Goal: Task Accomplishment & Management: Complete application form

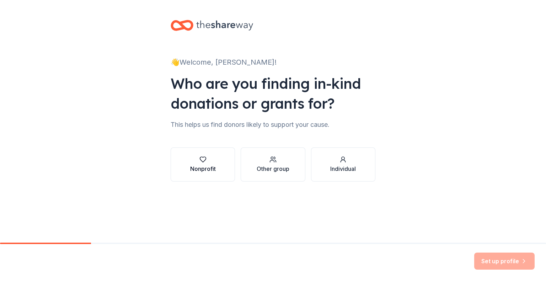
click at [211, 166] on div "Nonprofit" at bounding box center [203, 169] width 26 height 9
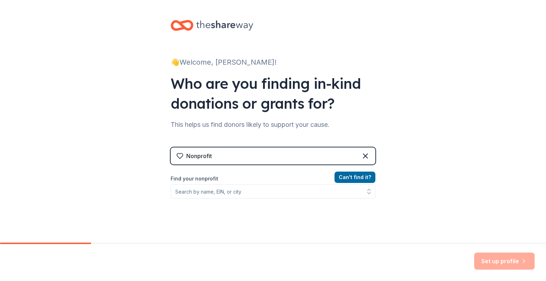
click at [269, 205] on div "Can ' t find it? Find your nonprofit" at bounding box center [273, 214] width 205 height 82
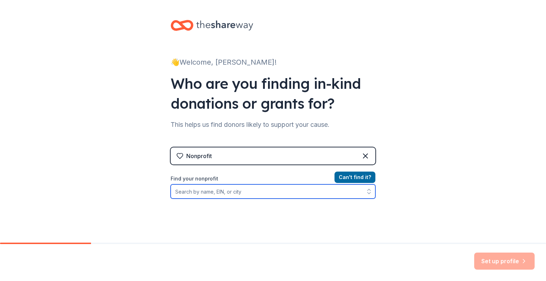
click at [260, 184] on input "Find your nonprofit" at bounding box center [273, 191] width 205 height 14
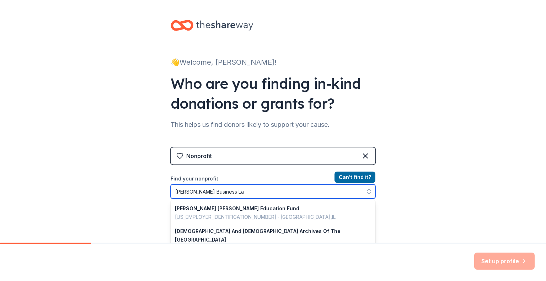
type input "Thomas Cooke Business Law"
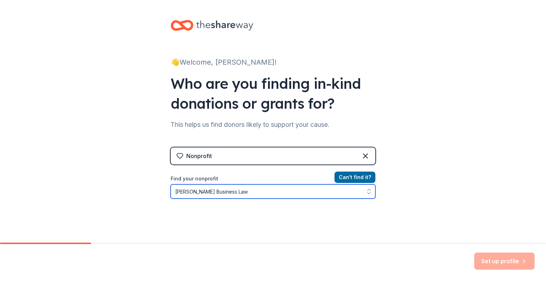
drag, startPoint x: 264, startPoint y: 193, endPoint x: 119, endPoint y: 190, distance: 144.3
click at [119, 190] on div "👋 Welcome, Alana! Who are you finding in-kind donations or grants for? This hel…" at bounding box center [273, 152] width 546 height 304
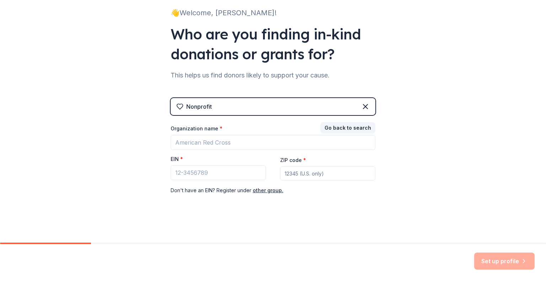
scroll to position [50, 0]
click at [211, 173] on input "EIN *" at bounding box center [218, 172] width 95 height 15
drag, startPoint x: 161, startPoint y: 155, endPoint x: 188, endPoint y: 157, distance: 26.4
click at [188, 157] on div "👋 Welcome, Alana! Who are you finding in-kind donations or grants for? This hel…" at bounding box center [272, 96] width 227 height 293
copy label "EIN *"
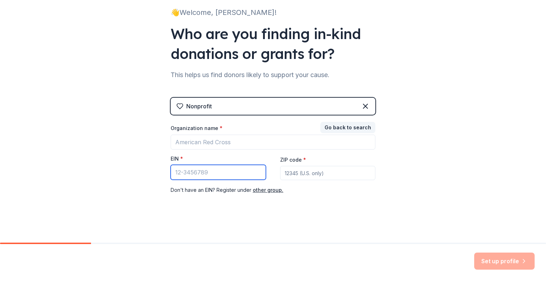
click at [195, 175] on input "EIN *" at bounding box center [218, 172] width 95 height 15
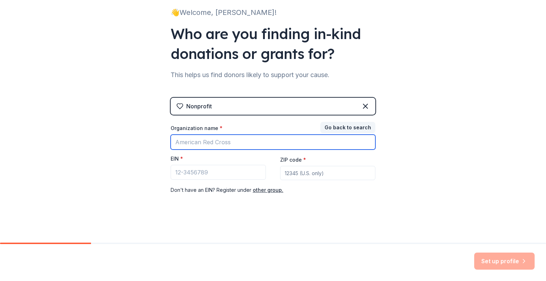
click at [229, 136] on input "Organization name *" at bounding box center [273, 142] width 205 height 15
type input "T"
click at [259, 142] on input "McDonough Business Law Society - Soon to be renamed as The Thomas Cooke Busines…" at bounding box center [273, 142] width 205 height 15
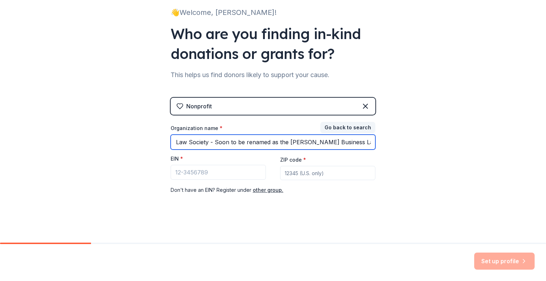
type input "McDonough Business Law Society - Soon to be renamed as the Thomas Cooke Busines…"
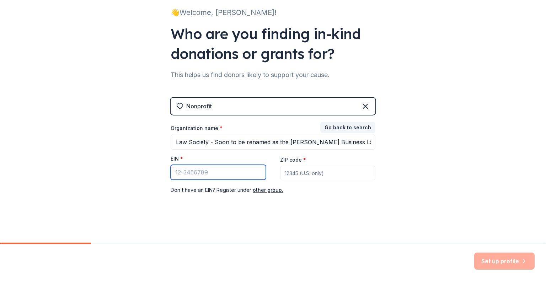
click at [221, 174] on input "EIN *" at bounding box center [218, 172] width 95 height 15
paste input "53-0196603"
type input "53-0196603"
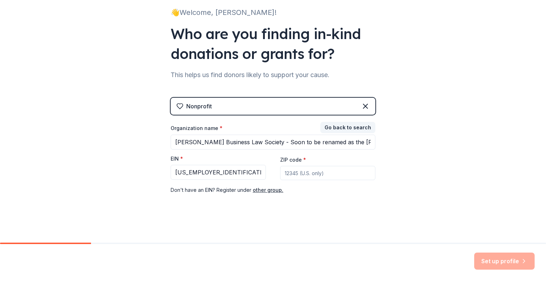
click at [282, 173] on input "ZIP code *" at bounding box center [327, 173] width 95 height 14
type input "20057"
click at [275, 238] on div "👋 Welcome, Alana! Who are you finding in-kind donations or grants for? This hel…" at bounding box center [272, 96] width 227 height 293
click at [519, 264] on button "Set up profile" at bounding box center [504, 261] width 60 height 17
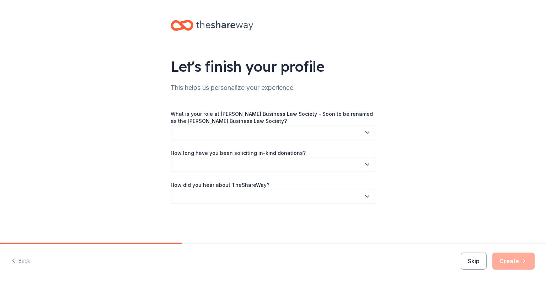
click at [289, 134] on button "button" at bounding box center [273, 132] width 205 height 15
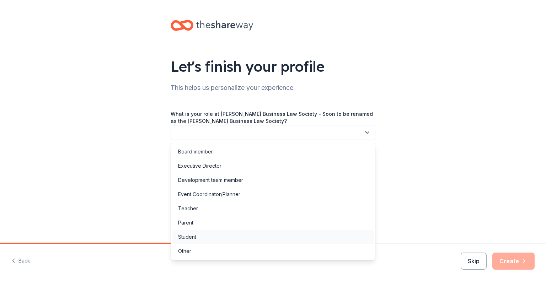
click at [209, 234] on div "Student" at bounding box center [272, 237] width 201 height 14
click at [233, 128] on span "Student" at bounding box center [268, 132] width 186 height 9
click at [233, 151] on div "Board member" at bounding box center [272, 152] width 201 height 14
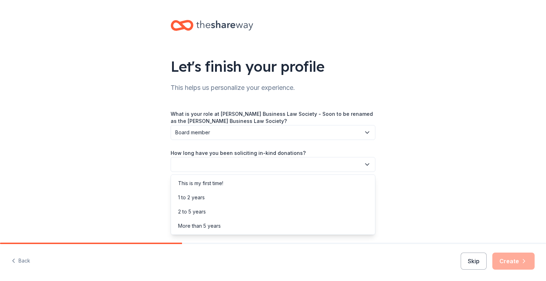
click at [226, 167] on button "button" at bounding box center [273, 164] width 205 height 15
click at [222, 194] on div "1 to 2 years" at bounding box center [272, 198] width 201 height 14
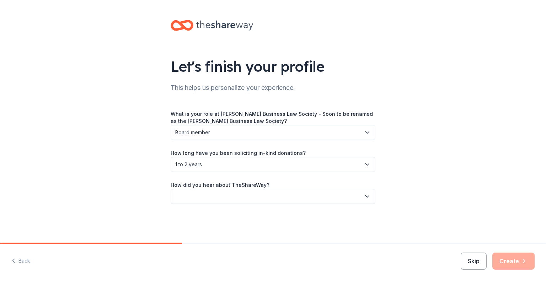
click at [237, 199] on button "button" at bounding box center [273, 196] width 205 height 15
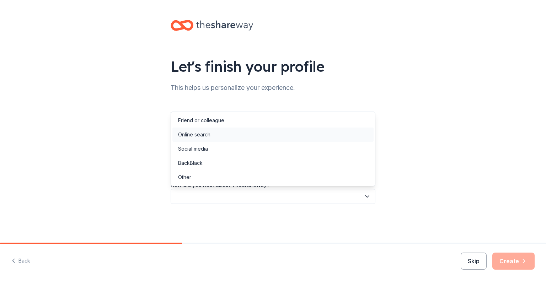
click at [227, 136] on div "Online search" at bounding box center [272, 135] width 201 height 14
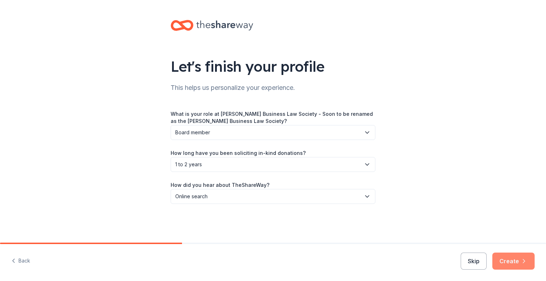
click at [512, 258] on button "Create" at bounding box center [513, 261] width 42 height 17
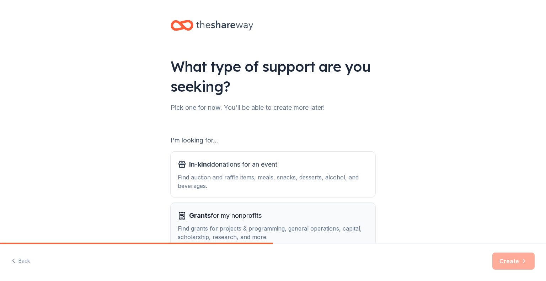
scroll to position [38, 0]
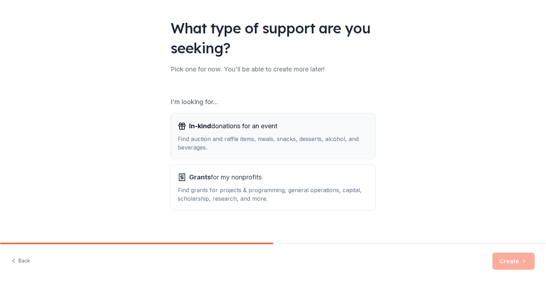
click at [279, 143] on div "Find auction and raffle items, meals, snacks, desserts, alcohol, and beverages." at bounding box center [273, 143] width 191 height 17
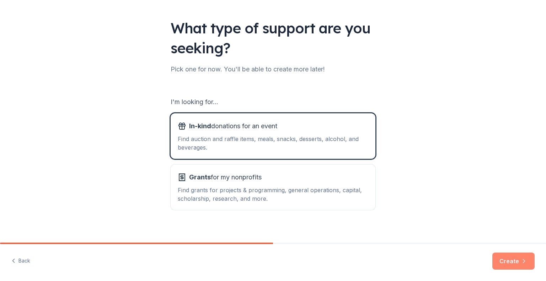
click at [514, 256] on button "Create" at bounding box center [513, 261] width 42 height 17
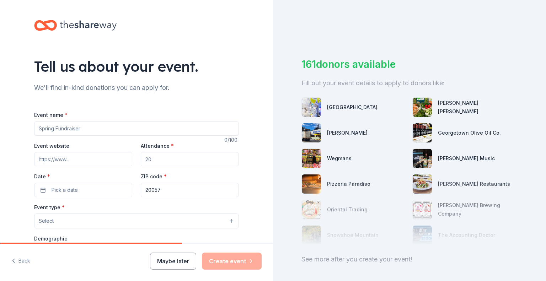
click at [215, 128] on input "Event name *" at bounding box center [136, 129] width 205 height 14
type input "Hollywood comes to [PERSON_NAME]"
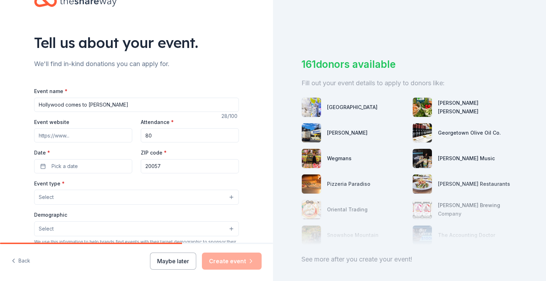
scroll to position [24, 0]
type input "80"
click at [77, 161] on button "Pick a date" at bounding box center [83, 166] width 98 height 14
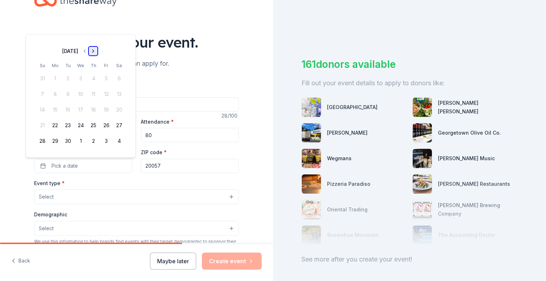
click at [98, 50] on button "Go to next month" at bounding box center [93, 51] width 10 height 10
click at [82, 94] on button "8" at bounding box center [80, 94] width 13 height 13
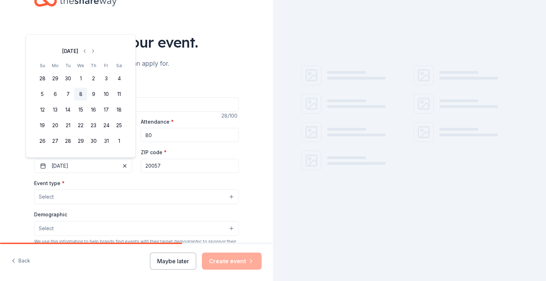
click at [181, 164] on input "20057" at bounding box center [190, 166] width 98 height 14
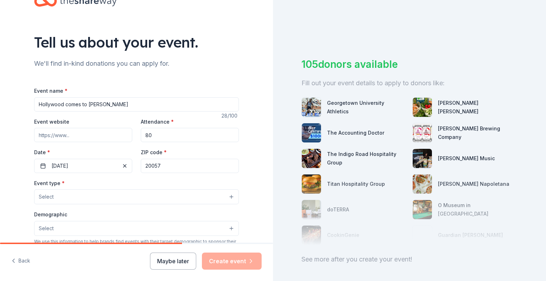
click at [97, 200] on button "Select" at bounding box center [136, 196] width 205 height 15
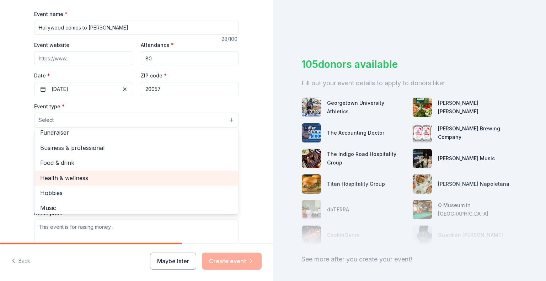
scroll to position [5, 0]
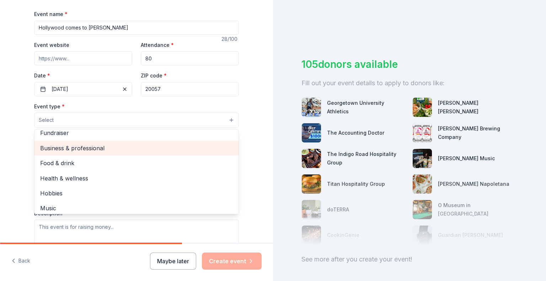
click at [91, 152] on span "Business & professional" at bounding box center [136, 148] width 193 height 9
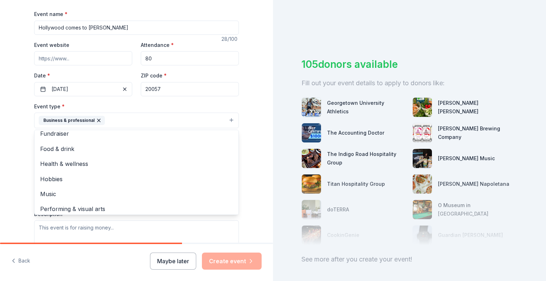
click at [6, 185] on div "Tell us about your event. We'll find in-kind donations you can apply for. Event…" at bounding box center [136, 136] width 273 height 474
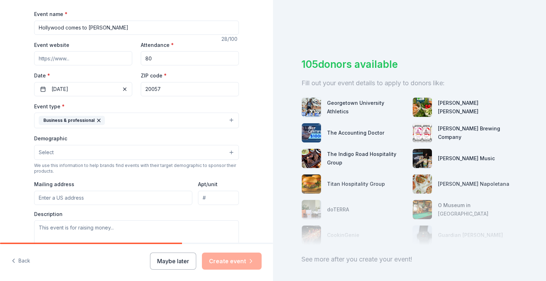
click at [59, 158] on button "Select" at bounding box center [136, 152] width 205 height 15
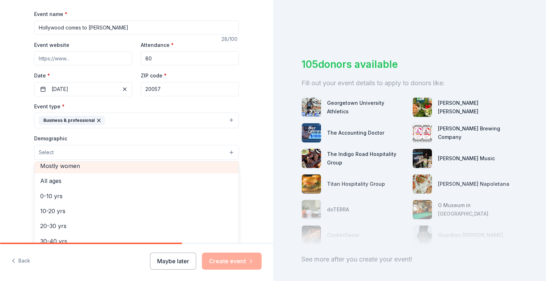
scroll to position [0, 0]
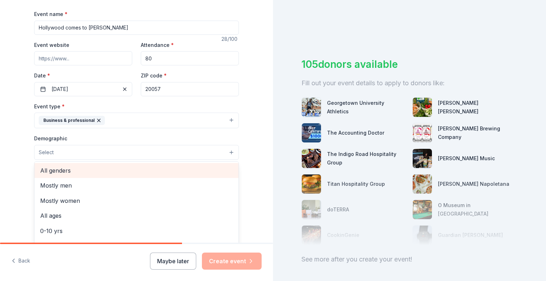
click at [77, 169] on span "All genders" at bounding box center [136, 170] width 193 height 9
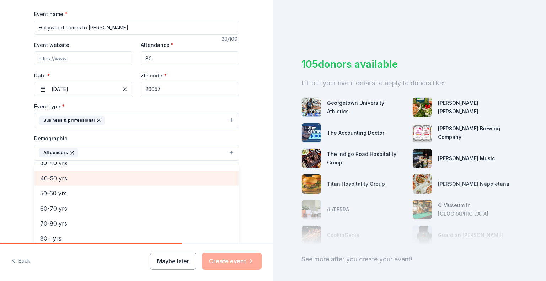
scroll to position [79, 0]
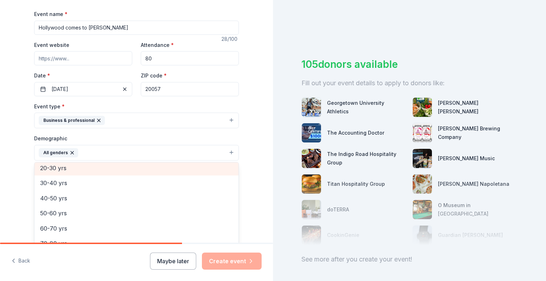
click at [67, 169] on span "20-30 yrs" at bounding box center [136, 167] width 193 height 9
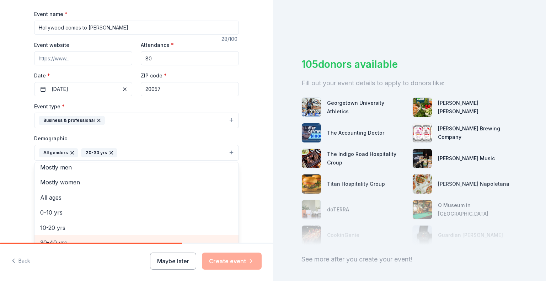
scroll to position [4, 0]
click at [4, 201] on div "Tell us about your event. We'll find in-kind donations you can apply for. Event…" at bounding box center [136, 136] width 273 height 475
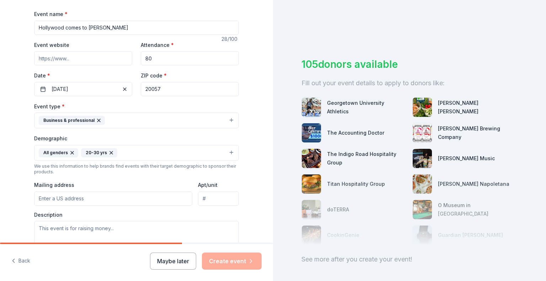
scroll to position [148, 0]
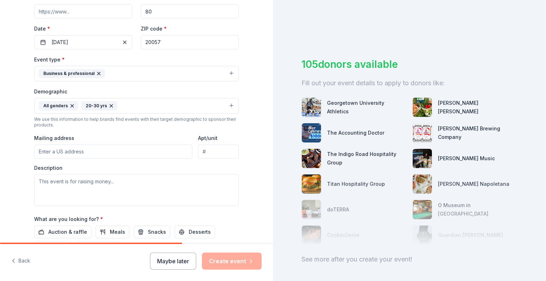
click at [128, 111] on button "All genders 20-30 yrs" at bounding box center [136, 106] width 205 height 16
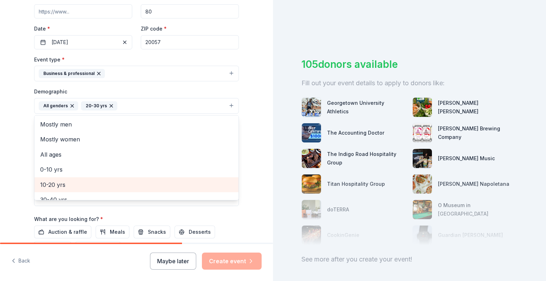
click at [79, 183] on span "10-20 yrs" at bounding box center [136, 184] width 193 height 9
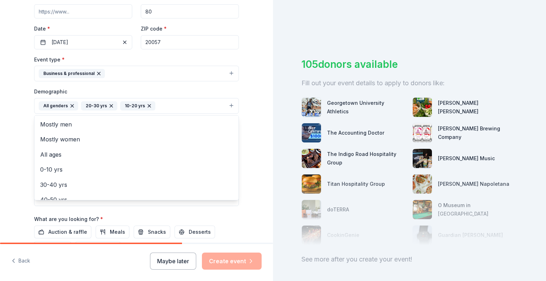
click at [31, 191] on div "Tell us about your event. We'll find in-kind donations you can apply for. Event…" at bounding box center [136, 89] width 227 height 475
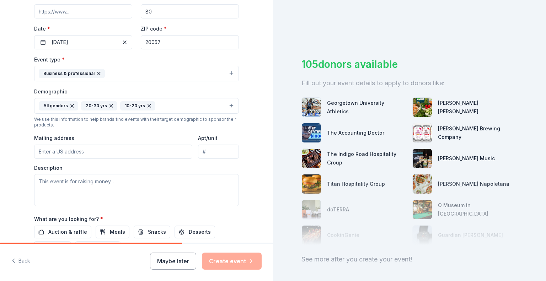
click at [61, 149] on input "Mailing address" at bounding box center [113, 152] width 158 height 14
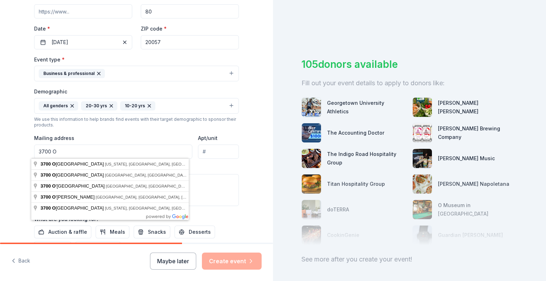
type input "3700 O Street Northwest, Washington, DC, USA"
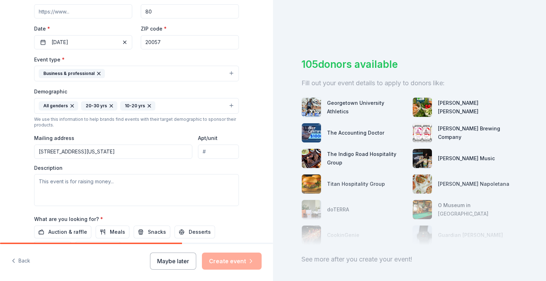
click at [210, 152] on input "Apt/unit" at bounding box center [218, 152] width 41 height 14
click at [199, 175] on textarea at bounding box center [136, 190] width 205 height 32
click at [152, 149] on input "3700 O Street Northwest, Washington, DC, USA" at bounding box center [113, 152] width 158 height 14
click at [210, 149] on input "Apt/unit" at bounding box center [218, 152] width 41 height 14
click at [208, 150] on input "Apt/unit" at bounding box center [218, 152] width 41 height 14
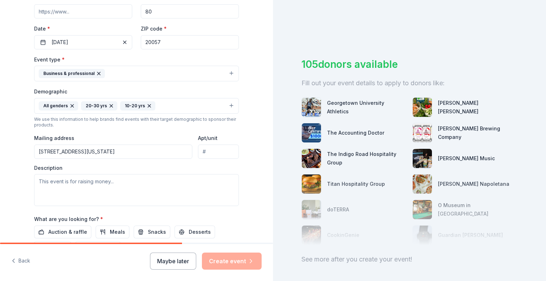
type input "V"
type input "3700 O"
type input "VC"
type input "3700 O Street Northwest, Washington, DC, 20057"
click at [181, 139] on div "Mailing address 3700 O Street Northwest, Washington, DC, 20057" at bounding box center [113, 146] width 158 height 25
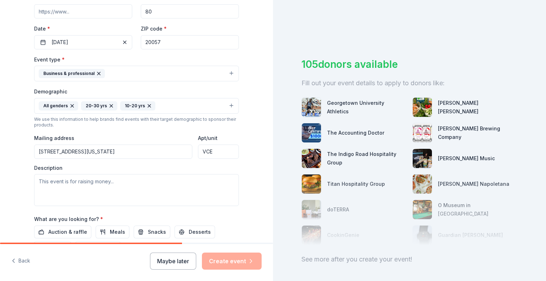
click at [219, 153] on input "VCE" at bounding box center [218, 152] width 41 height 14
type input "VCE-1065A"
click at [154, 184] on textarea at bounding box center [136, 190] width 205 height 32
paste textarea "The McDonough Business Law Society (MBLS) at Georgetown University is thrilled …"
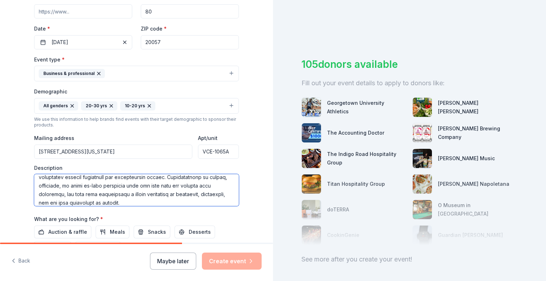
click at [162, 183] on textarea at bounding box center [136, 190] width 205 height 32
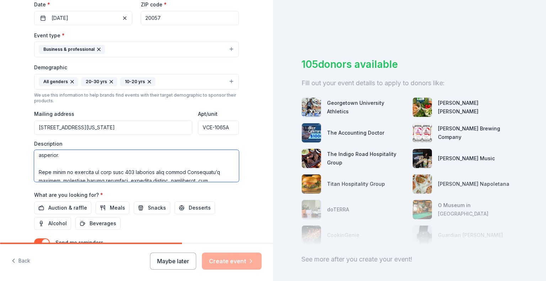
scroll to position [0, 0]
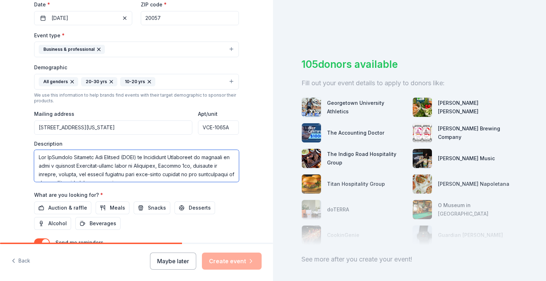
click at [127, 167] on textarea at bounding box center [136, 166] width 205 height 32
paste textarea "at Georgetown University is excited to host a special Hollywood-themed event on…"
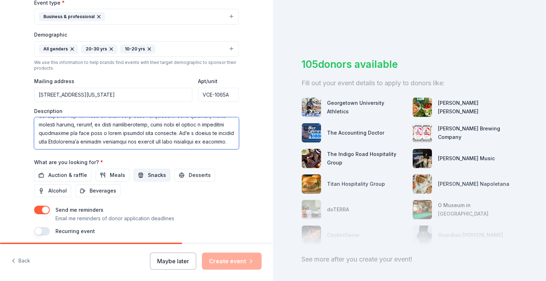
type textarea "The McDonough Business Law Society at Georgetown University is excited to host …"
click at [149, 171] on span "Snacks" at bounding box center [157, 175] width 18 height 9
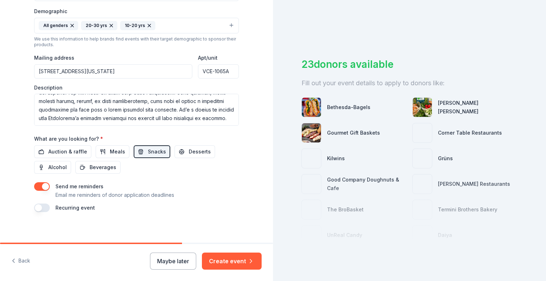
scroll to position [229, 0]
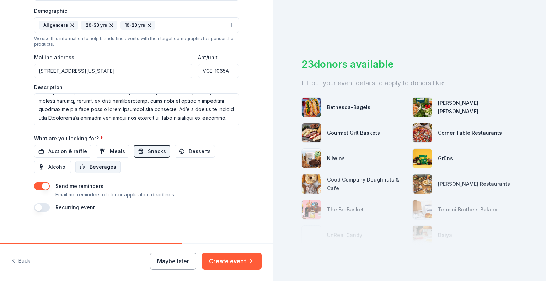
click at [100, 166] on span "Beverages" at bounding box center [103, 167] width 27 height 9
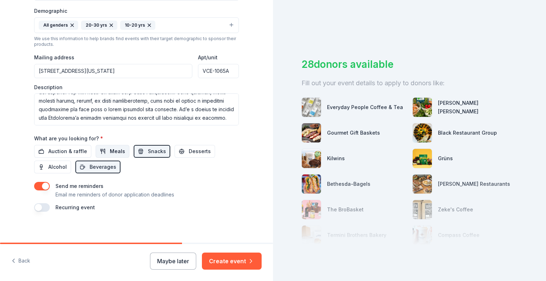
click at [110, 148] on span "Meals" at bounding box center [117, 151] width 15 height 9
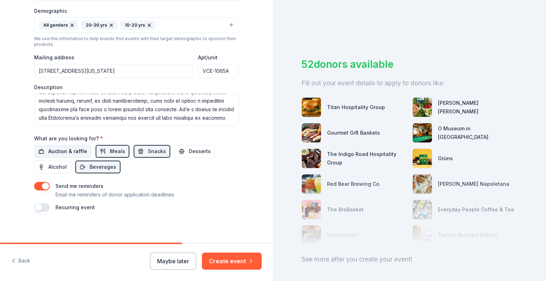
click at [71, 150] on span "Auction & raffle" at bounding box center [67, 151] width 39 height 9
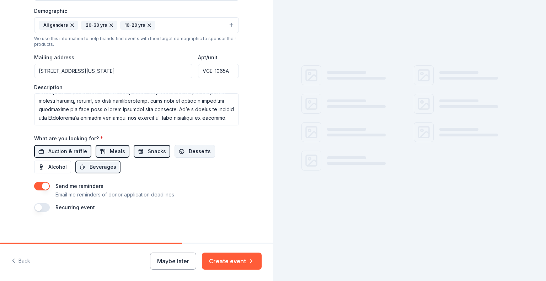
click at [192, 151] on span "Desserts" at bounding box center [200, 151] width 22 height 9
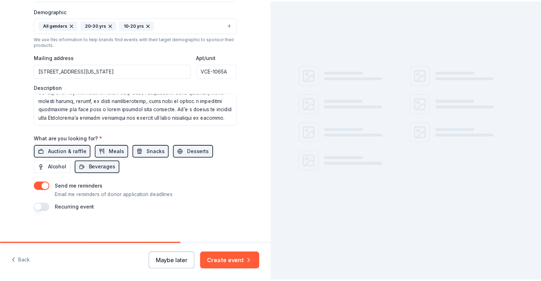
scroll to position [231, 0]
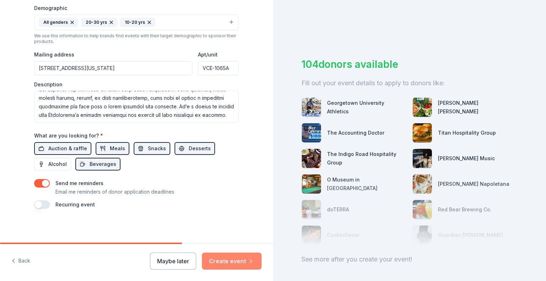
click at [226, 259] on button "Create event" at bounding box center [232, 261] width 60 height 17
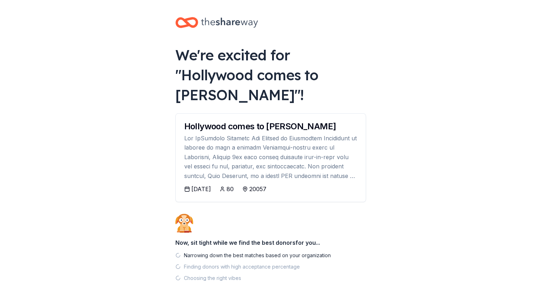
scroll to position [48, 0]
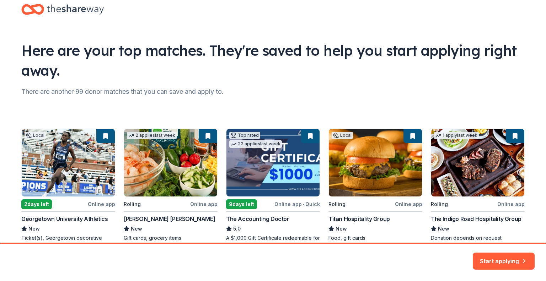
scroll to position [10, 0]
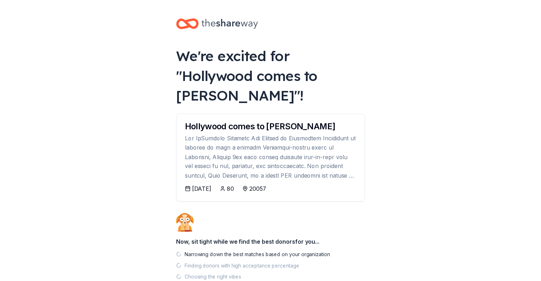
scroll to position [48, 0]
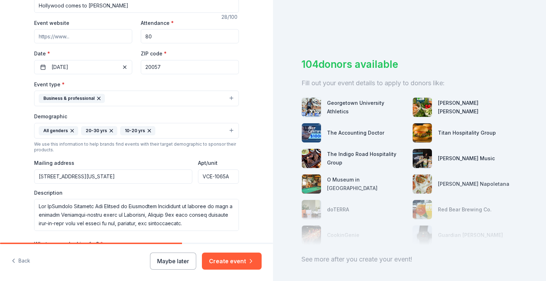
scroll to position [132, 0]
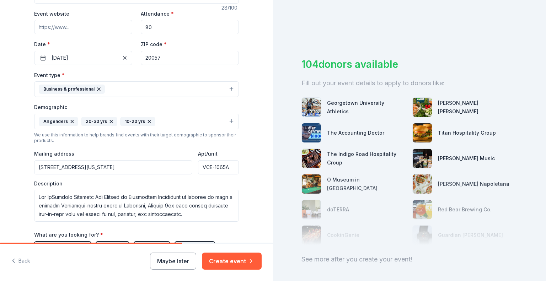
drag, startPoint x: 166, startPoint y: 29, endPoint x: 134, endPoint y: 24, distance: 32.3
click at [134, 24] on div "Event website Attendance * 80 Date * 10/08/2025 ZIP code * 20057" at bounding box center [136, 37] width 205 height 56
type input "100"
click at [240, 258] on button "Create event" at bounding box center [232, 261] width 60 height 17
click at [231, 258] on div "Maybe later Create event" at bounding box center [206, 261] width 112 height 17
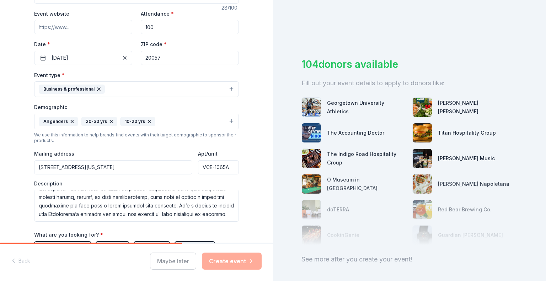
scroll to position [231, 0]
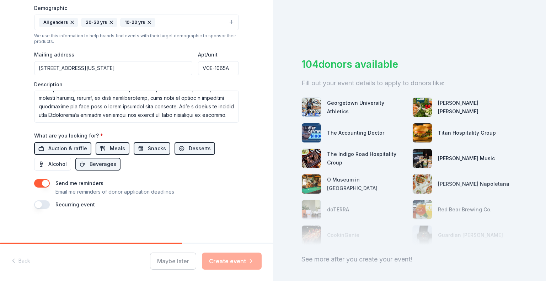
click at [236, 265] on div "Maybe later Create event" at bounding box center [206, 261] width 112 height 17
click at [195, 150] on span "Desserts" at bounding box center [200, 148] width 22 height 9
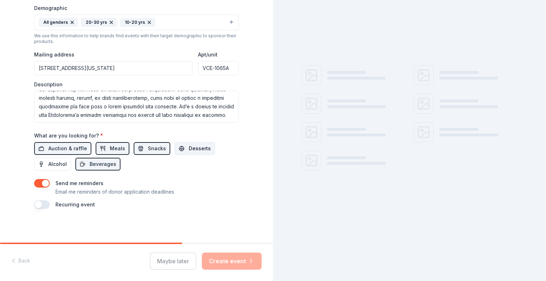
click at [195, 150] on span "Desserts" at bounding box center [200, 148] width 22 height 9
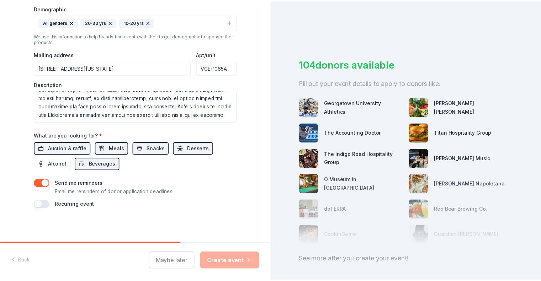
scroll to position [47, 0]
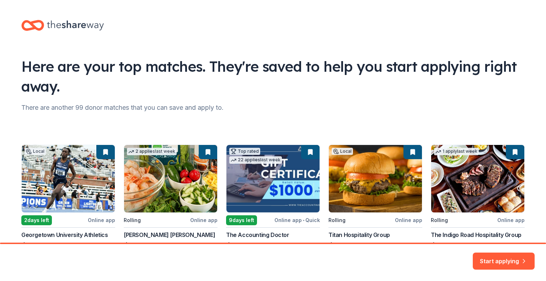
scroll to position [56, 0]
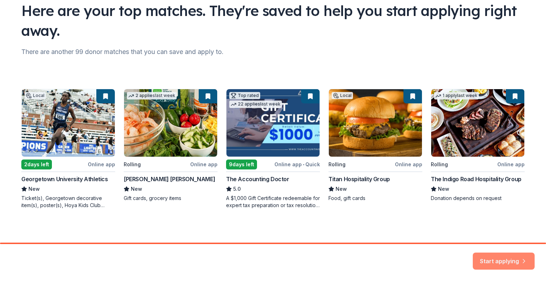
click at [505, 260] on button "Start applying" at bounding box center [504, 256] width 62 height 17
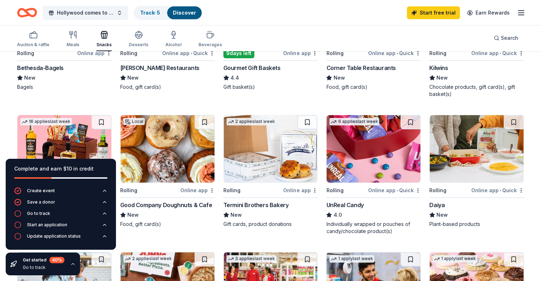
scroll to position [154, 0]
click at [396, 156] on img at bounding box center [373, 149] width 94 height 68
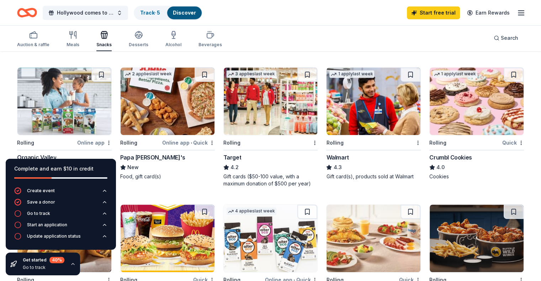
scroll to position [338, 0]
click at [468, 116] on img at bounding box center [476, 102] width 94 height 68
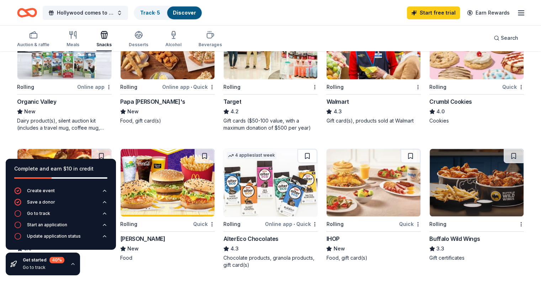
scroll to position [328, 0]
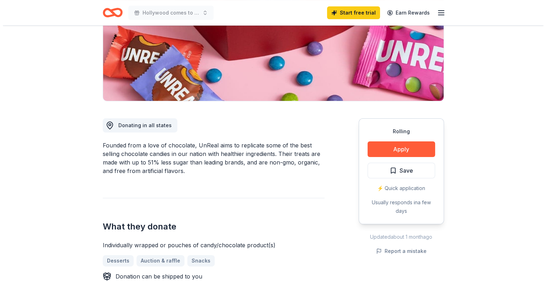
scroll to position [115, 0]
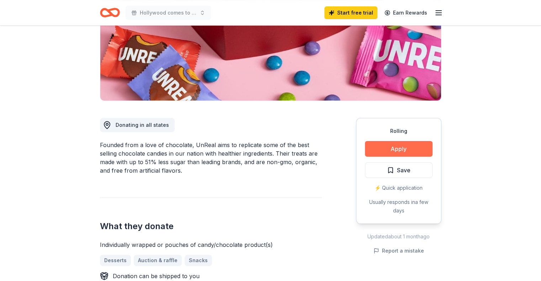
click at [395, 152] on button "Apply" at bounding box center [399, 149] width 68 height 16
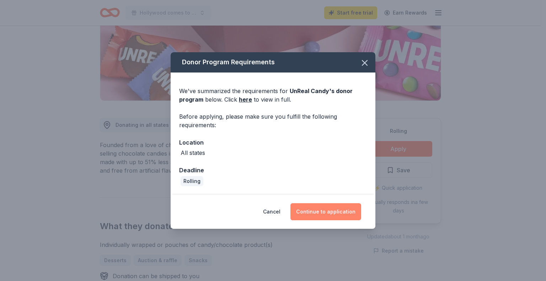
click at [329, 219] on button "Continue to application" at bounding box center [325, 211] width 71 height 17
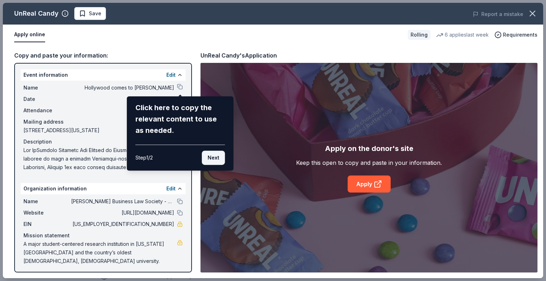
click at [217, 156] on button "Next" at bounding box center [213, 158] width 23 height 14
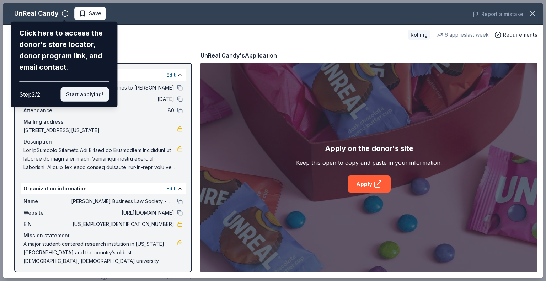
click at [102, 93] on button "Start applying!" at bounding box center [84, 94] width 48 height 14
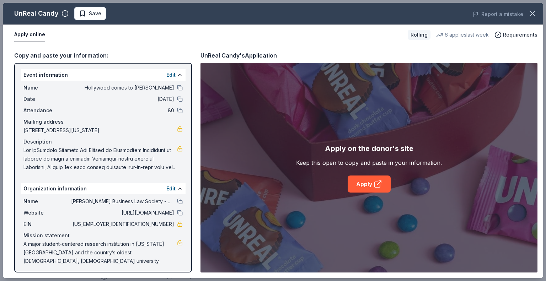
click at [171, 111] on div "UnReal Candy Save Report a mistake Apply online Rolling 6 applies last week Req…" at bounding box center [273, 140] width 540 height 275
click at [173, 74] on div "UnReal Candy Save Report a mistake Apply online Rolling 6 applies last week Req…" at bounding box center [273, 140] width 540 height 275
click at [176, 76] on div "Edit" at bounding box center [174, 75] width 16 height 9
click at [175, 76] on button "Edit" at bounding box center [170, 75] width 9 height 9
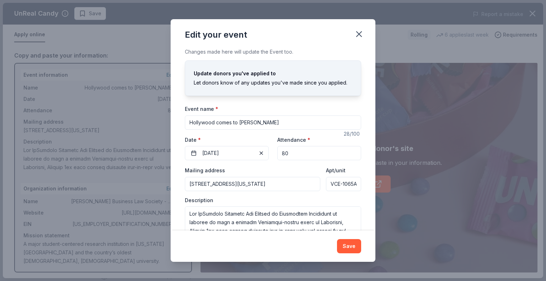
click at [291, 153] on input "80" at bounding box center [319, 153] width 84 height 14
type input "8"
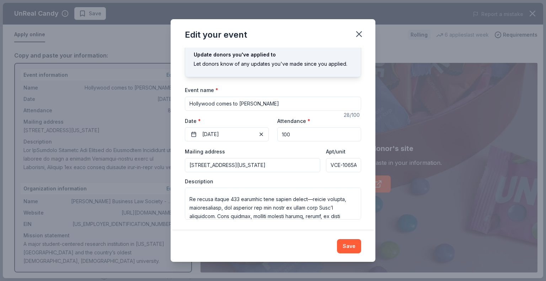
scroll to position [121, 0]
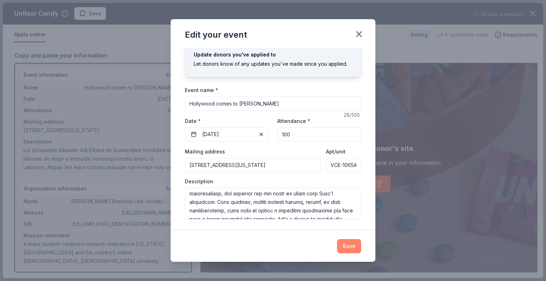
type input "100"
click at [343, 251] on button "Save" at bounding box center [349, 246] width 24 height 14
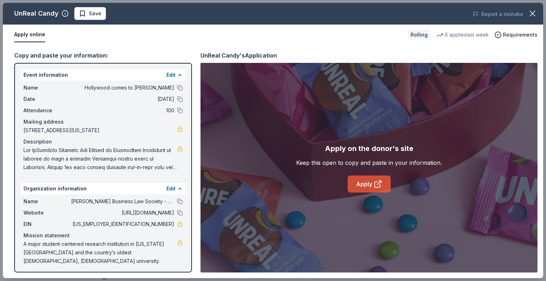
click at [368, 184] on link "Apply" at bounding box center [369, 184] width 43 height 17
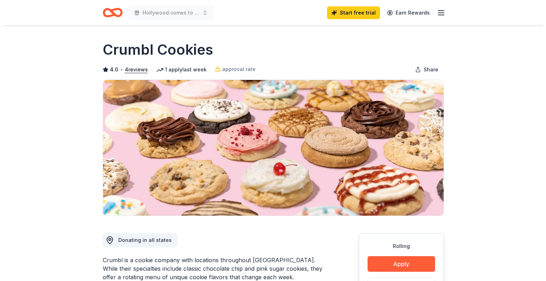
scroll to position [143, 0]
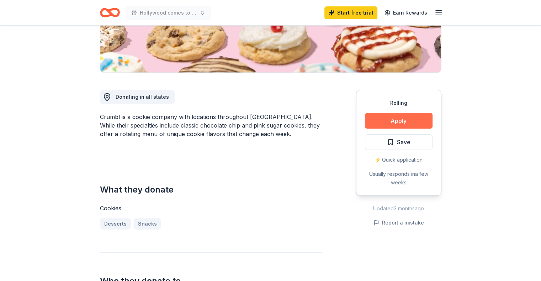
click at [383, 123] on button "Apply" at bounding box center [399, 121] width 68 height 16
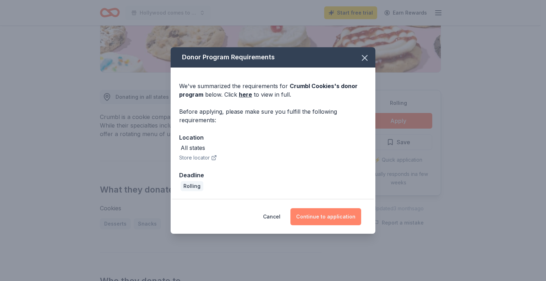
click at [320, 219] on button "Continue to application" at bounding box center [325, 216] width 71 height 17
